Goal: Task Accomplishment & Management: Complete application form

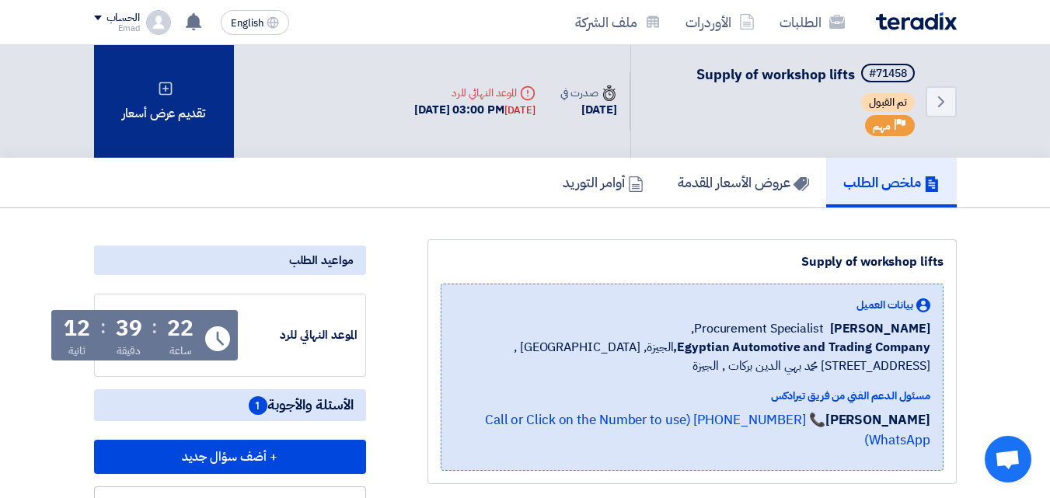
click at [183, 86] on div "تقديم عرض أسعار" at bounding box center [164, 101] width 140 height 113
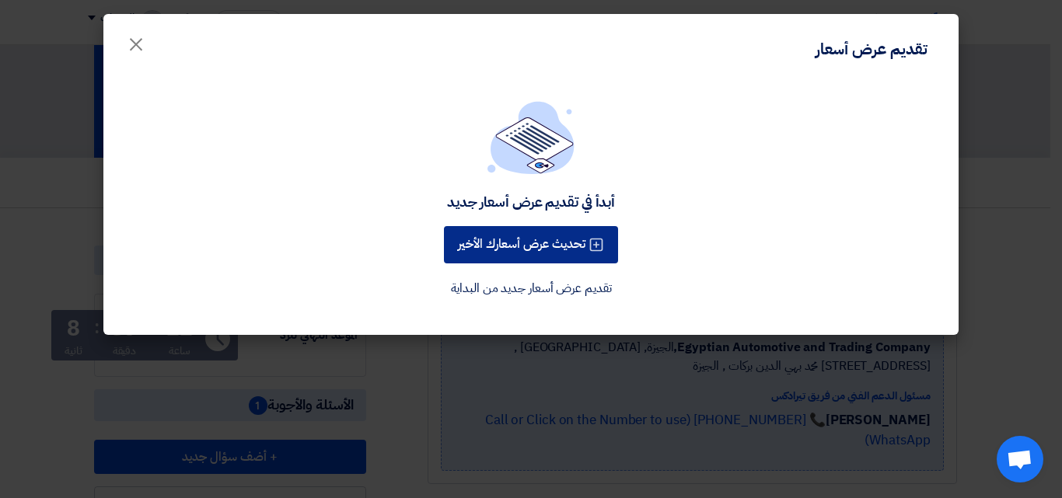
click at [517, 240] on button "تحديث عرض أسعارك الأخير" at bounding box center [531, 244] width 174 height 37
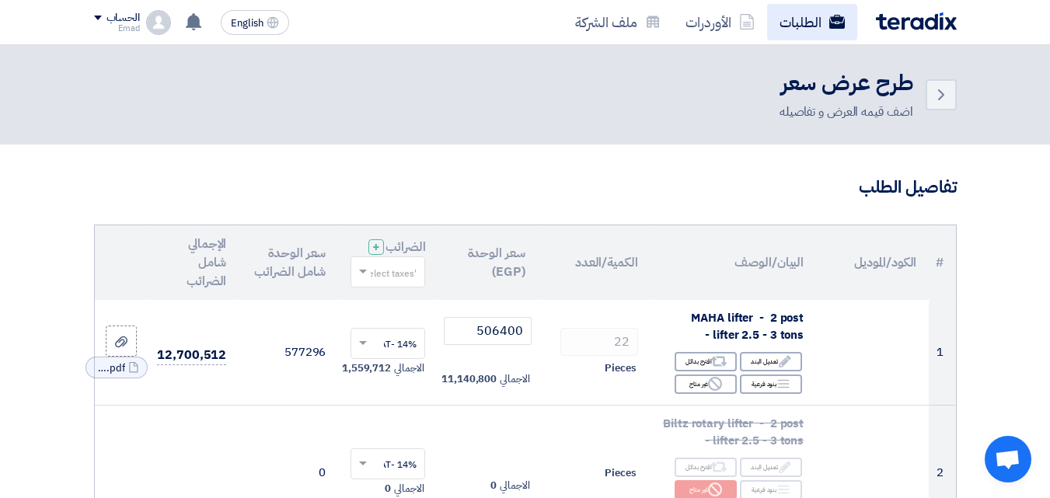
click at [799, 19] on link "الطلبات" at bounding box center [812, 22] width 90 height 37
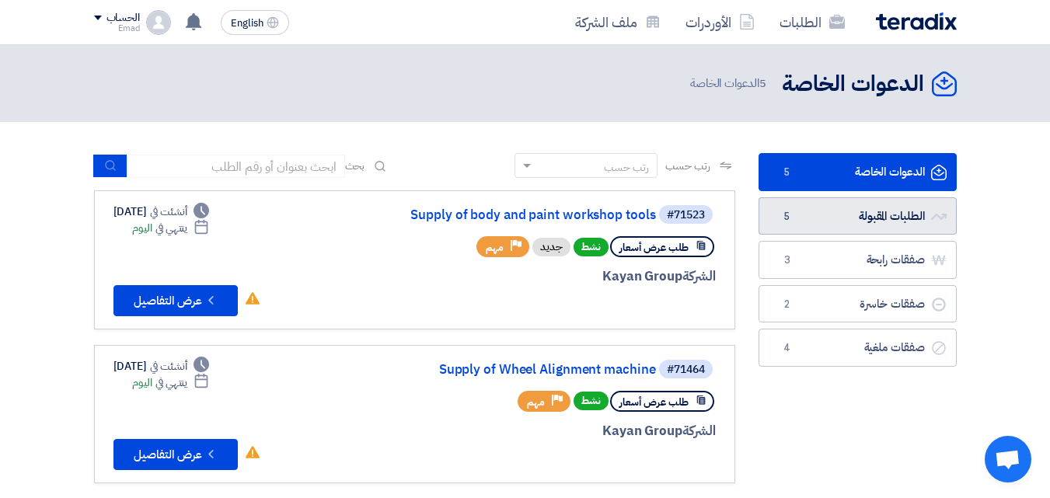
click at [839, 214] on link "الطلبات المقبولة الطلبات المقبولة 5" at bounding box center [858, 216] width 198 height 38
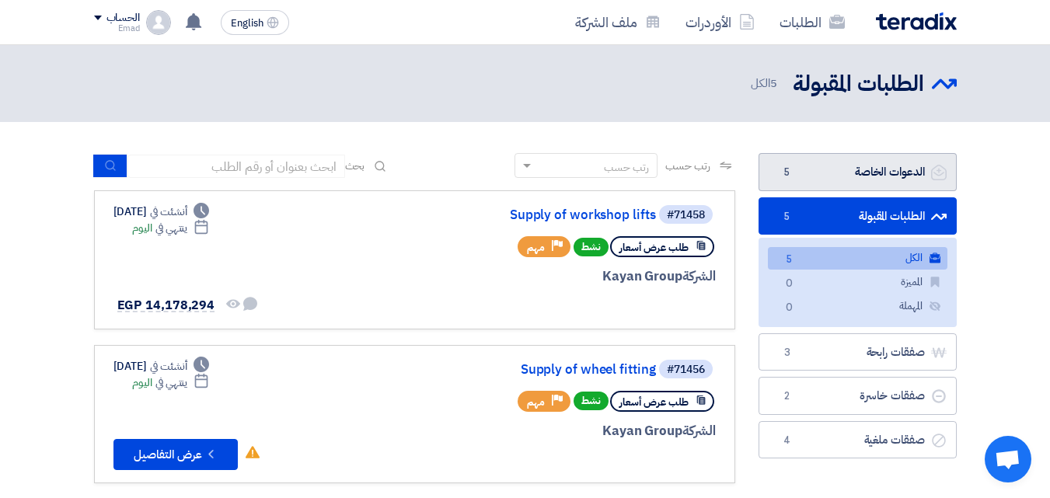
click at [837, 169] on link "الدعوات الخاصة الدعوات الخاصة 5" at bounding box center [858, 172] width 198 height 38
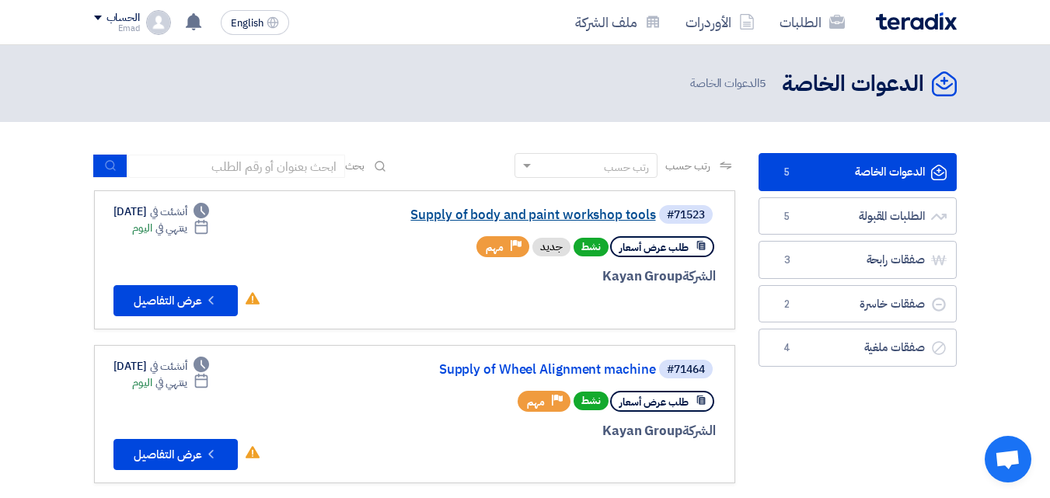
click at [506, 212] on link "Supply of body and paint workshop tools" at bounding box center [500, 215] width 311 height 14
